Goal: Check status: Check status

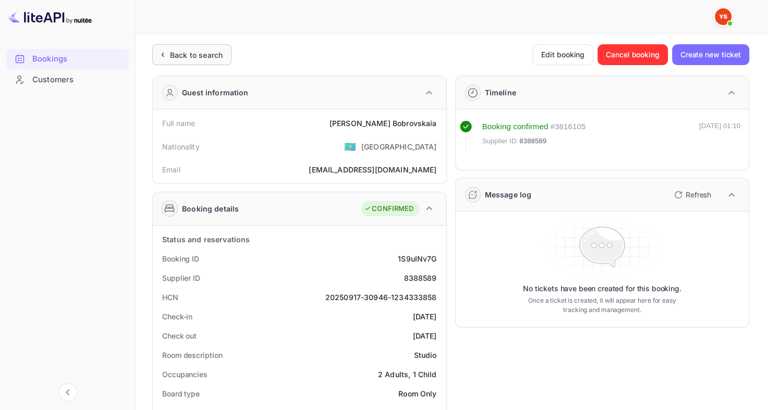
click at [200, 47] on div "Back to search" at bounding box center [191, 54] width 79 height 21
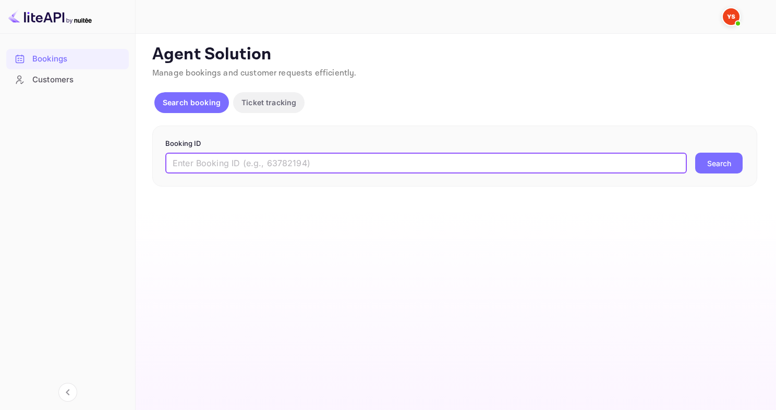
click at [231, 167] on input "text" at bounding box center [425, 163] width 521 height 21
paste input "9465757"
type input "9465757"
click at [695, 153] on button "Search" at bounding box center [718, 163] width 47 height 21
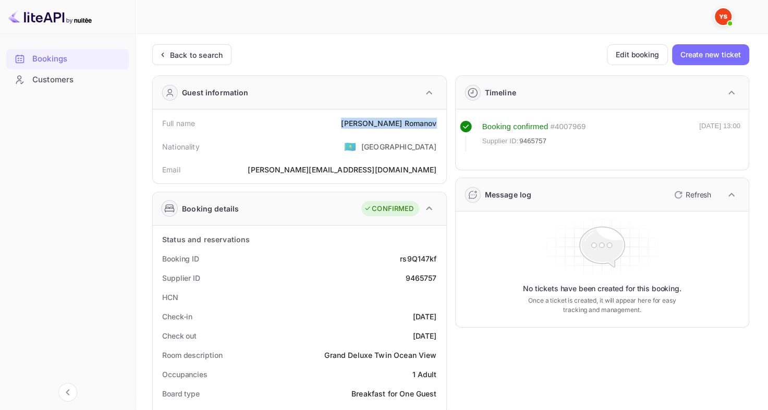
drag, startPoint x: 367, startPoint y: 121, endPoint x: 436, endPoint y: 126, distance: 69.5
click at [436, 126] on div "Full name [PERSON_NAME]" at bounding box center [299, 123] width 285 height 19
copy div "[PERSON_NAME]"
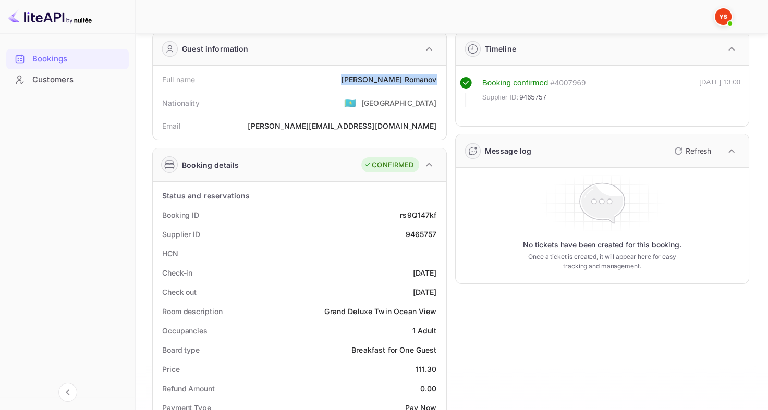
scroll to position [104, 0]
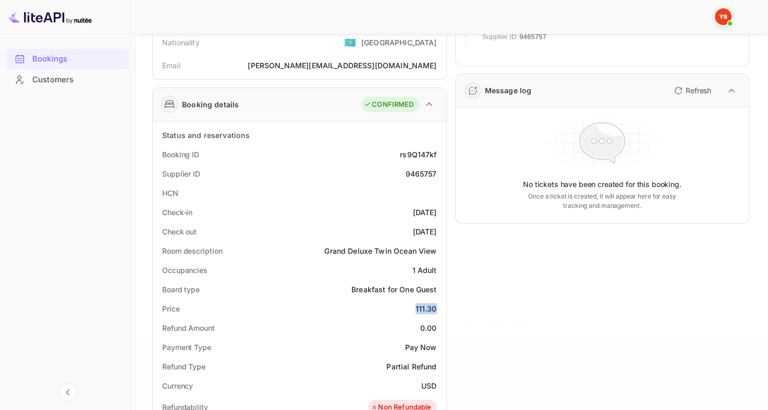
drag, startPoint x: 414, startPoint y: 300, endPoint x: 441, endPoint y: 303, distance: 27.8
click at [440, 303] on div "Price 111.30" at bounding box center [299, 308] width 285 height 19
copy div "111.30"
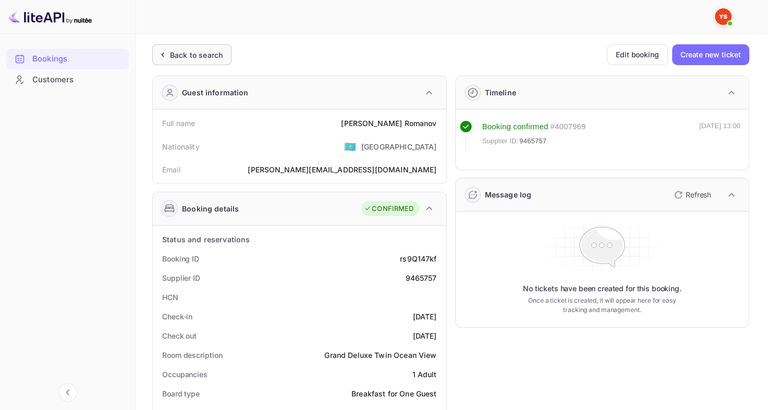
click at [178, 54] on div "Back to search" at bounding box center [196, 55] width 53 height 11
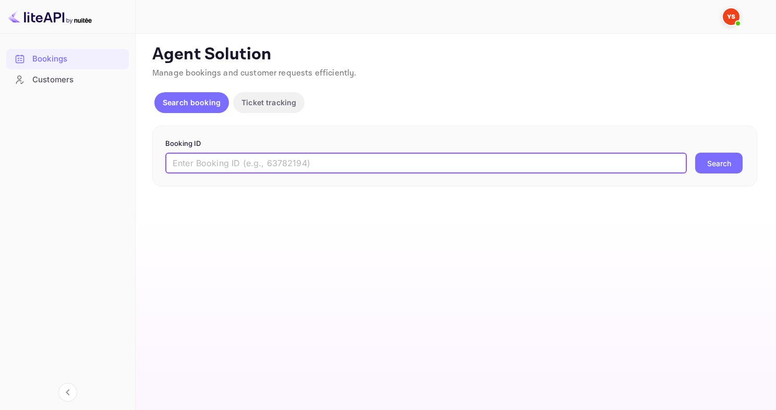
click at [236, 159] on input "text" at bounding box center [425, 163] width 521 height 21
paste input "9464482"
type input "9464482"
click at [695, 153] on button "Search" at bounding box center [718, 163] width 47 height 21
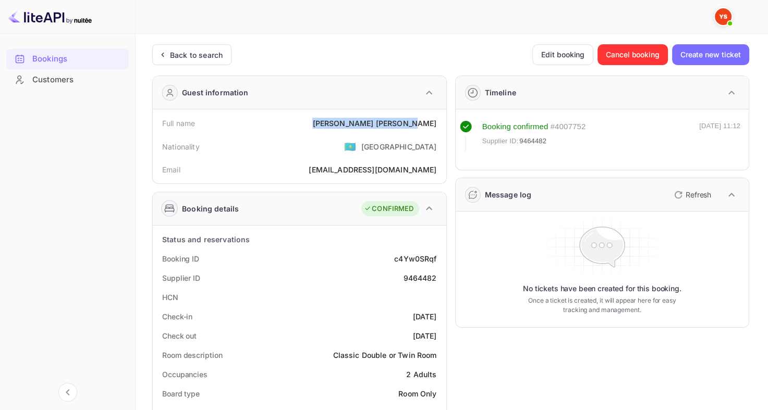
drag, startPoint x: 429, startPoint y: 121, endPoint x: 442, endPoint y: 122, distance: 13.0
click at [442, 122] on div "Full name [PERSON_NAME] Nationality 🇰🇿 [DEMOGRAPHIC_DATA] Email [EMAIL_ADDRESS]…" at bounding box center [299, 146] width 293 height 74
copy div "[PERSON_NAME]"
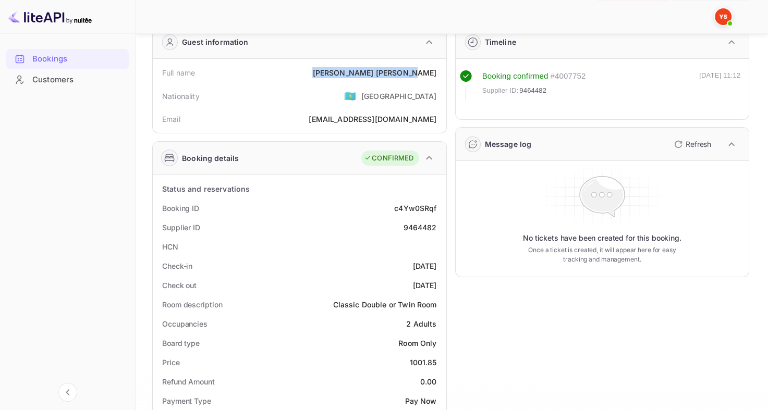
scroll to position [104, 0]
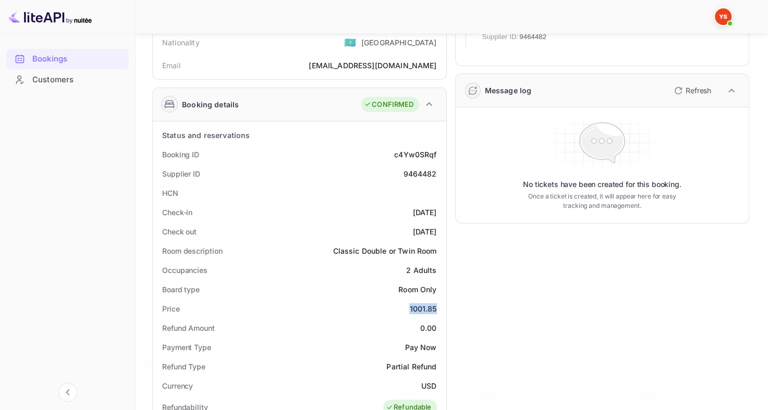
drag, startPoint x: 404, startPoint y: 313, endPoint x: 441, endPoint y: 309, distance: 37.2
click at [441, 309] on div "Price 1001.85" at bounding box center [299, 308] width 285 height 19
copy div "1001.85"
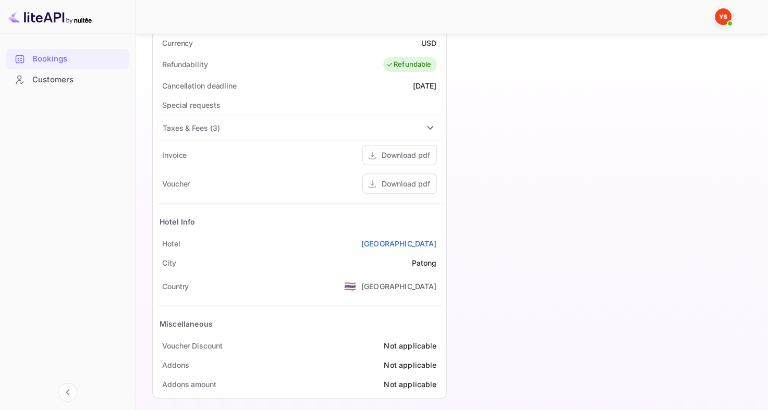
scroll to position [350, 0]
